Goal: Browse casually

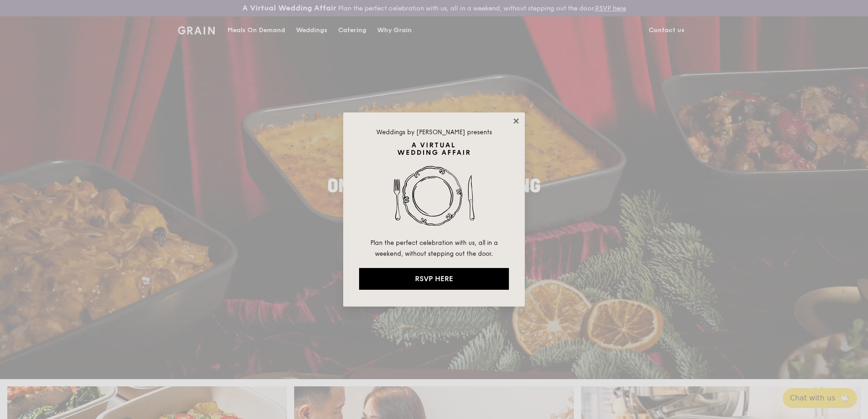
click at [515, 120] on icon at bounding box center [515, 120] width 5 height 5
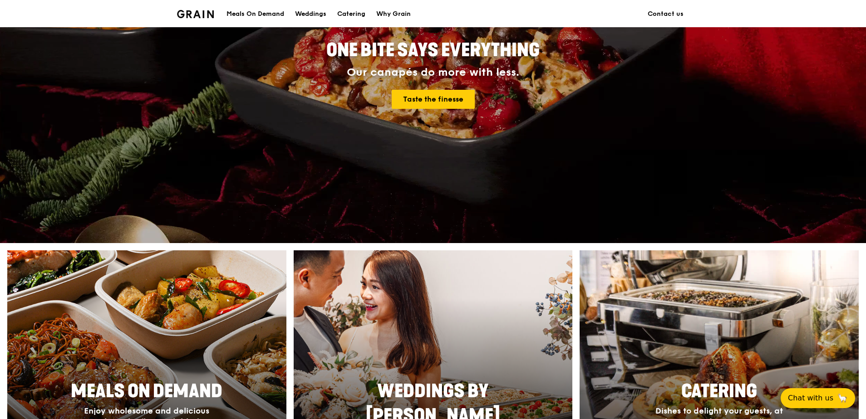
scroll to position [272, 0]
